Goal: Task Accomplishment & Management: Manage account settings

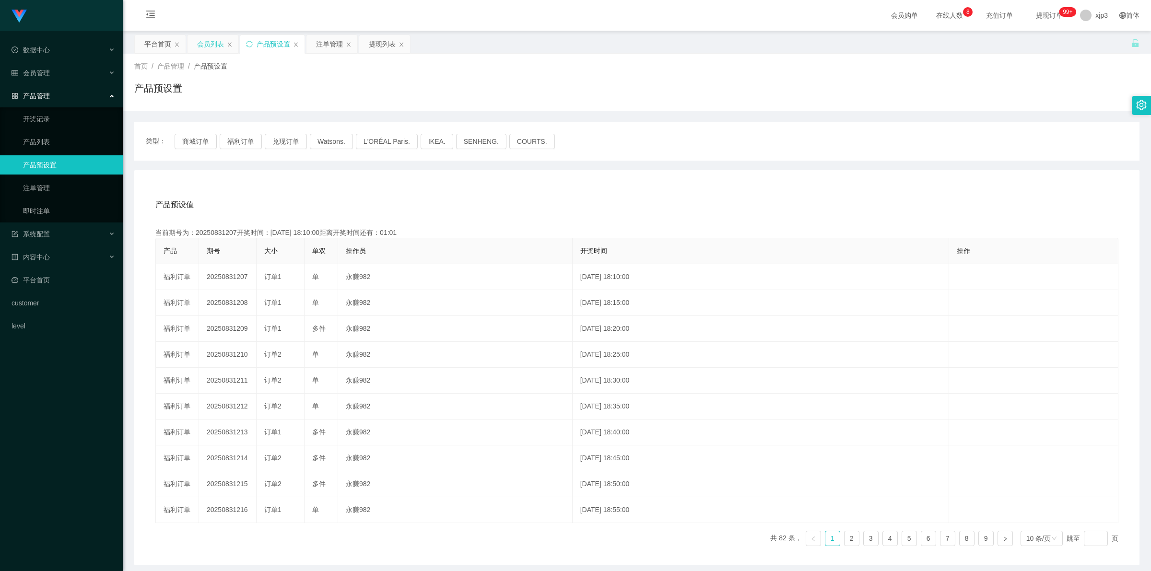
click at [213, 43] on div "会员列表" at bounding box center [210, 44] width 27 height 18
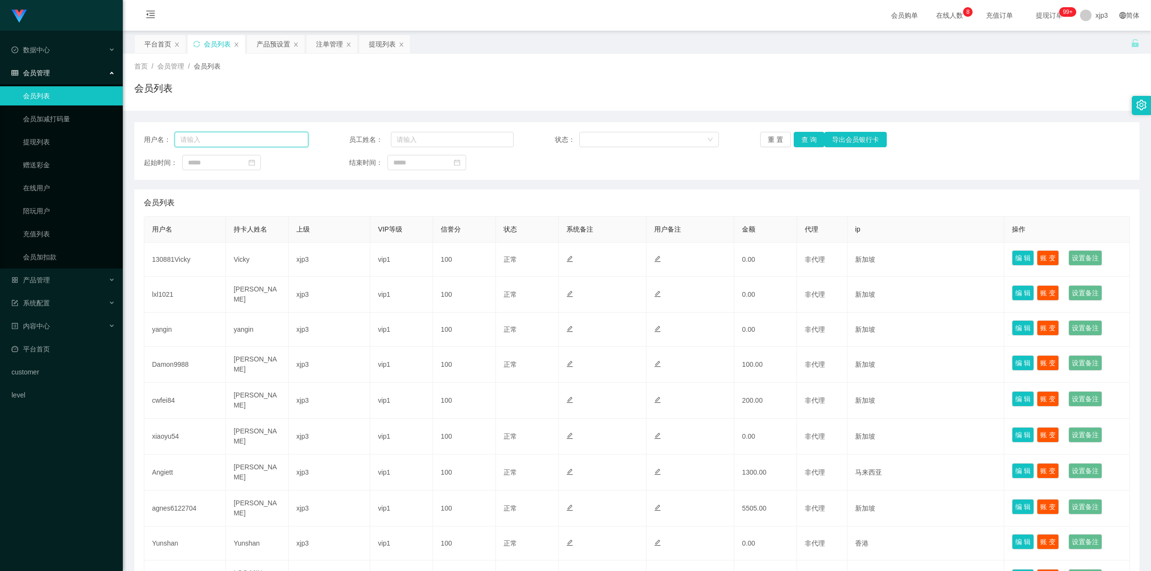
click at [239, 140] on input "text" at bounding box center [242, 139] width 134 height 15
paste input "xianliang"
type input "xianliang"
click at [808, 140] on button "查 询" at bounding box center [809, 139] width 31 height 15
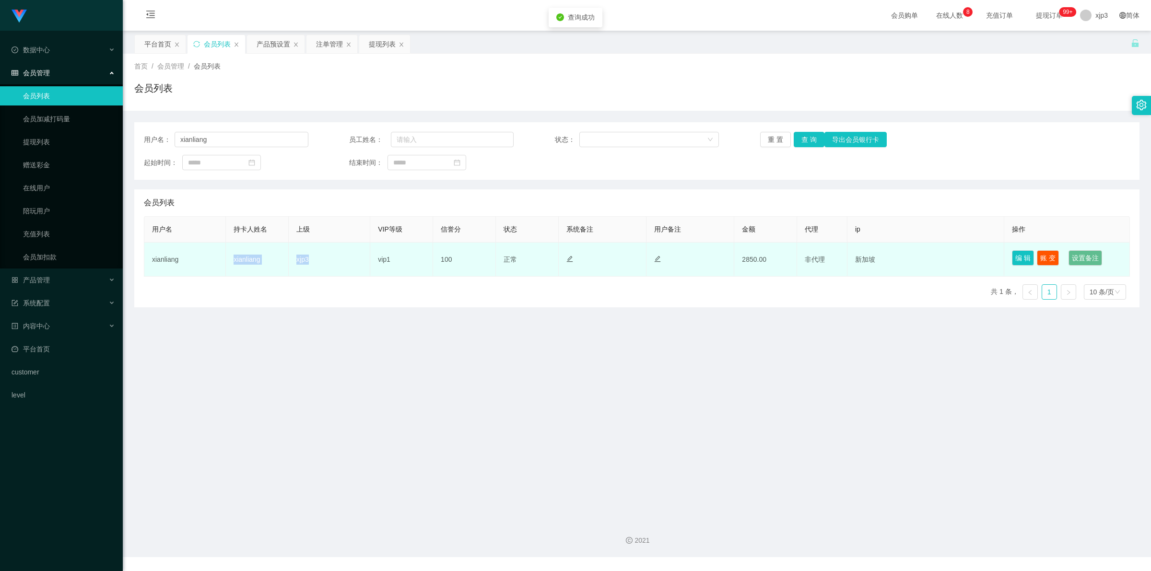
drag, startPoint x: 238, startPoint y: 262, endPoint x: 331, endPoint y: 262, distance: 93.0
click at [331, 262] on tr "xianliang xianliang xjp3 vip1 100 正常 禁止登录 禁止投注 2850.00 非代理 新加坡 编 辑 账 变 设置备注" at bounding box center [636, 260] width 985 height 34
drag, startPoint x: 152, startPoint y: 253, endPoint x: 274, endPoint y: 262, distance: 122.2
click at [274, 262] on tr "xianliang xianliang xjp3 vip1 100 正常 禁止登录 禁止投注 2850.00 非代理 新加坡 编 辑 账 变 设置备注" at bounding box center [636, 260] width 985 height 34
copy tr "xianliang xianliang"
